Goal: Find contact information: Find contact information

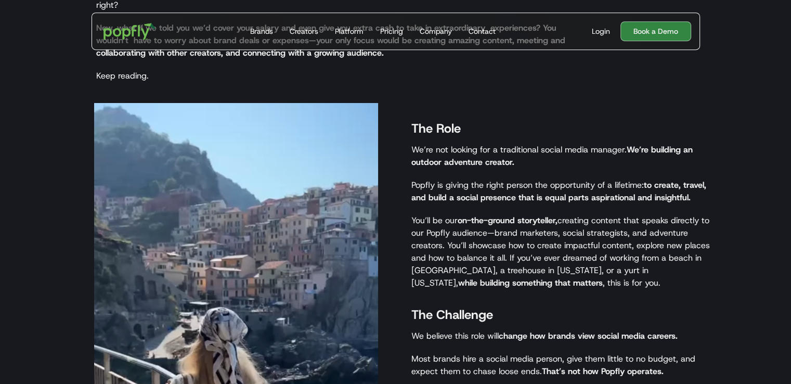
scroll to position [630, 0]
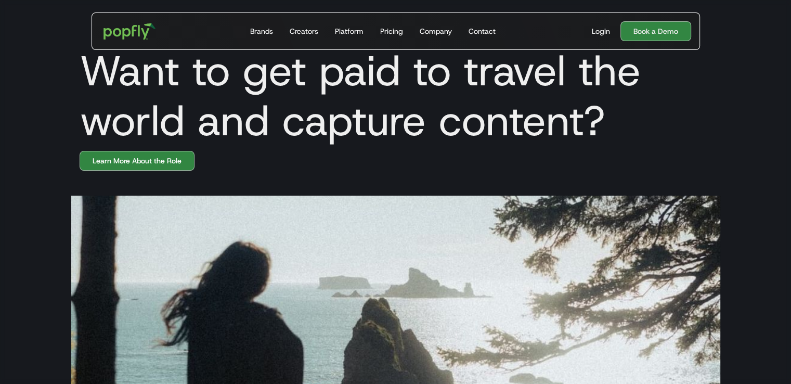
scroll to position [0, 0]
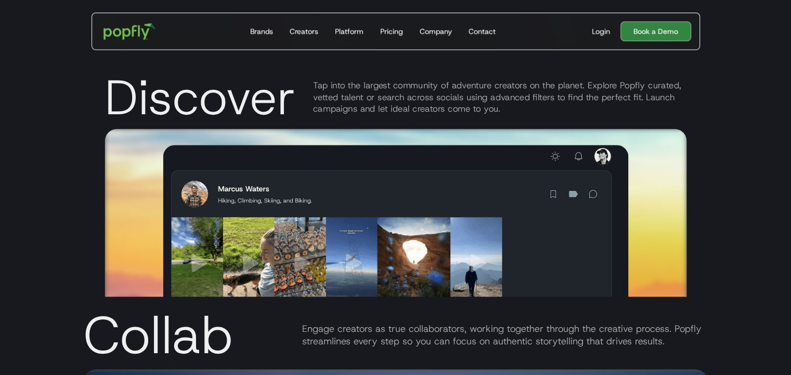
scroll to position [1299, 0]
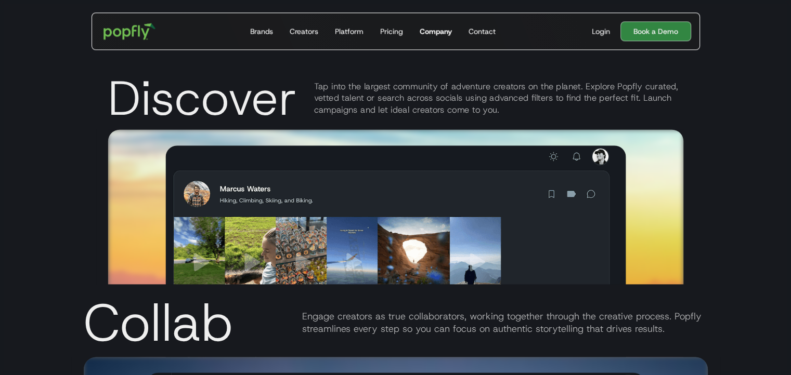
click at [430, 25] on link "Company" at bounding box center [436, 31] width 41 height 36
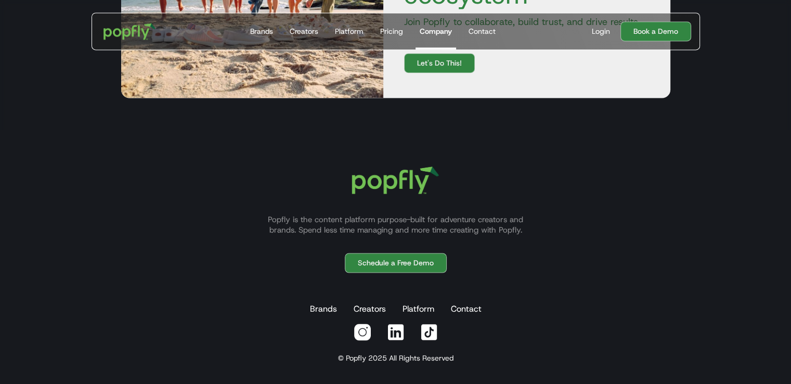
scroll to position [1589, 0]
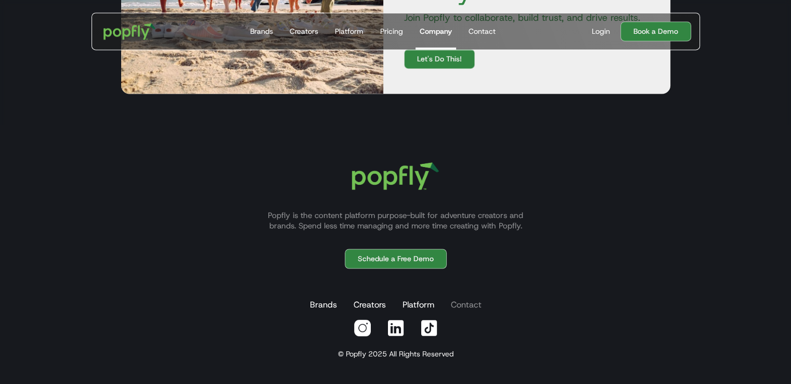
click at [477, 302] on link "Contact" at bounding box center [466, 304] width 35 height 21
